Goal: Information Seeking & Learning: Learn about a topic

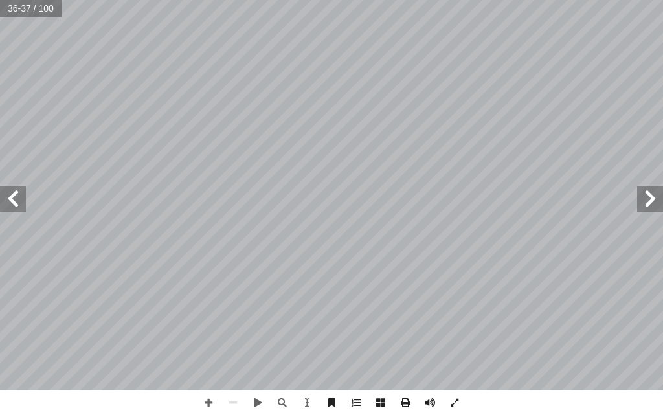
drag, startPoint x: 0, startPoint y: 0, endPoint x: 646, endPoint y: 194, distance: 674.4
click at [646, 194] on span at bounding box center [650, 199] width 26 height 26
click at [647, 197] on span at bounding box center [650, 199] width 26 height 26
click at [17, 199] on span at bounding box center [13, 199] width 26 height 26
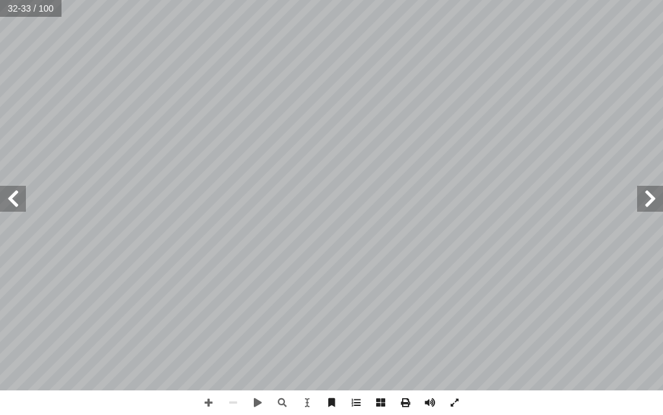
click at [17, 199] on span at bounding box center [13, 199] width 26 height 26
click at [4, 203] on span at bounding box center [13, 199] width 26 height 26
click at [655, 197] on span at bounding box center [650, 199] width 26 height 26
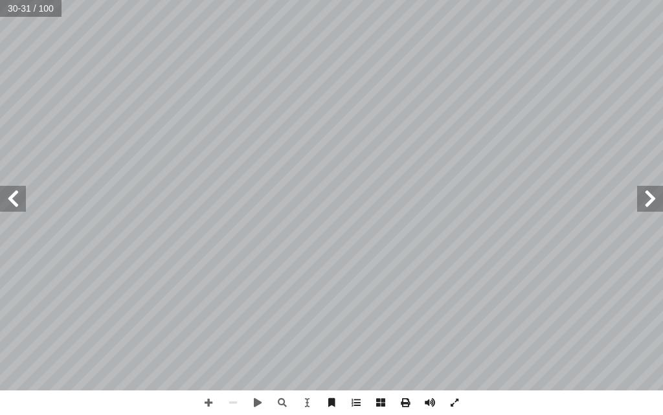
click at [12, 196] on span at bounding box center [13, 199] width 26 height 26
click at [662, 208] on span at bounding box center [650, 199] width 26 height 26
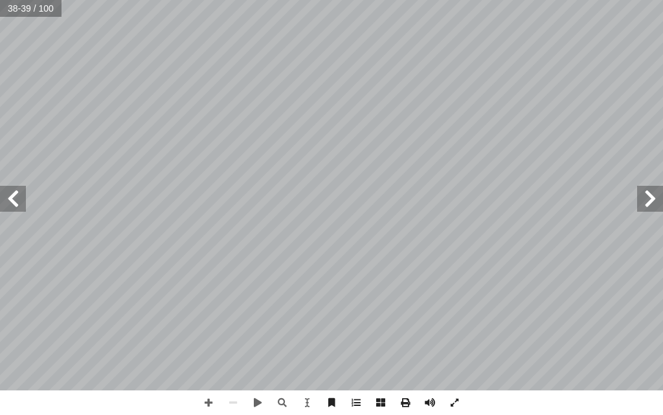
click at [656, 201] on span at bounding box center [650, 199] width 26 height 26
